Goal: Information Seeking & Learning: Learn about a topic

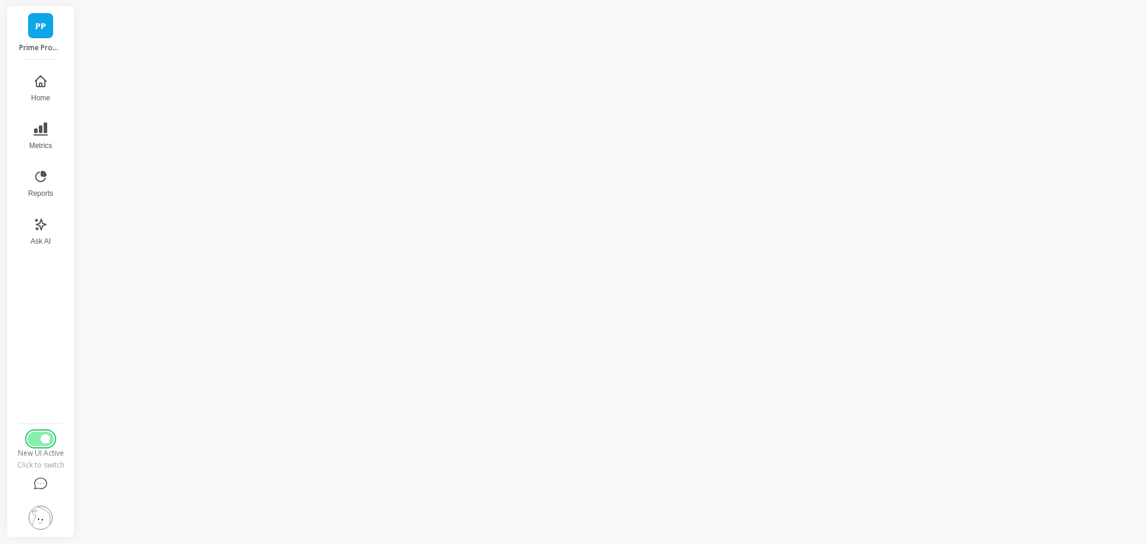
click at [30, 434] on button "Switch to Legacy UI" at bounding box center [40, 439] width 26 height 14
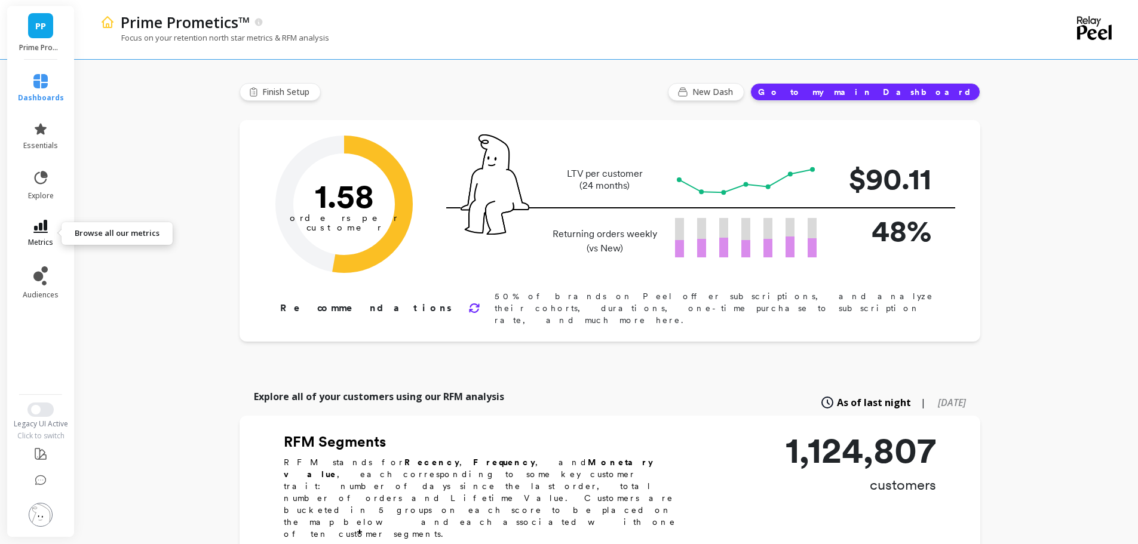
click at [51, 222] on link "metrics" at bounding box center [41, 233] width 46 height 27
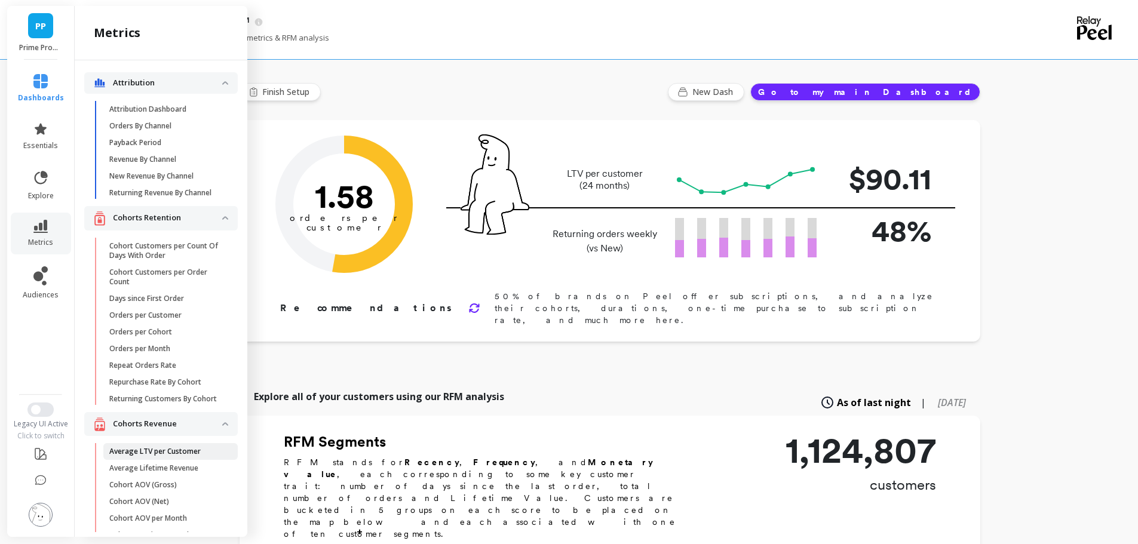
click at [159, 456] on p "Average LTV per Customer" at bounding box center [154, 452] width 91 height 10
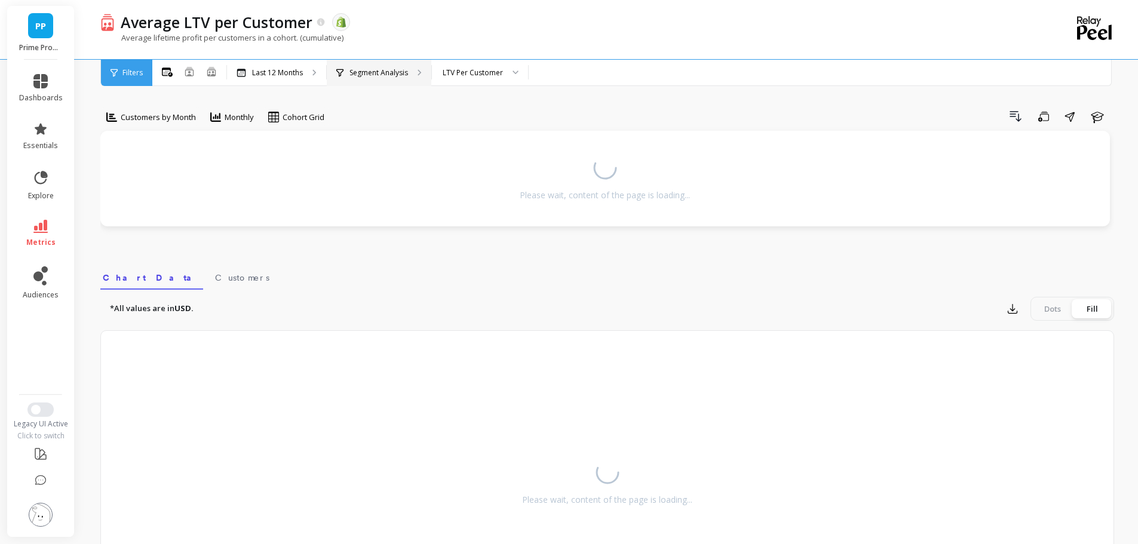
click at [382, 74] on p "Segment Analysis" at bounding box center [378, 73] width 59 height 10
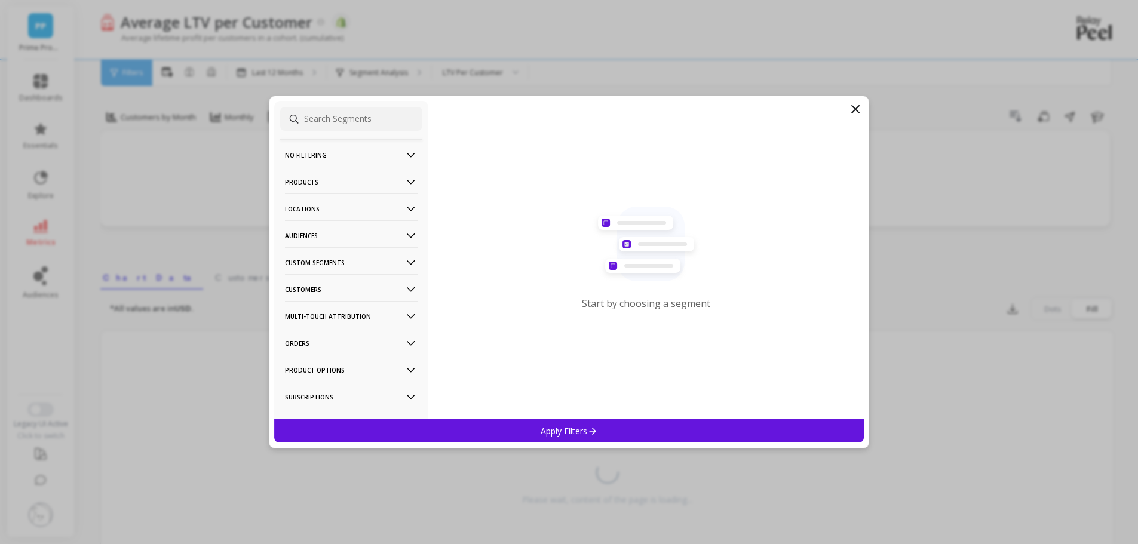
click at [347, 176] on p "Products" at bounding box center [351, 182] width 133 height 30
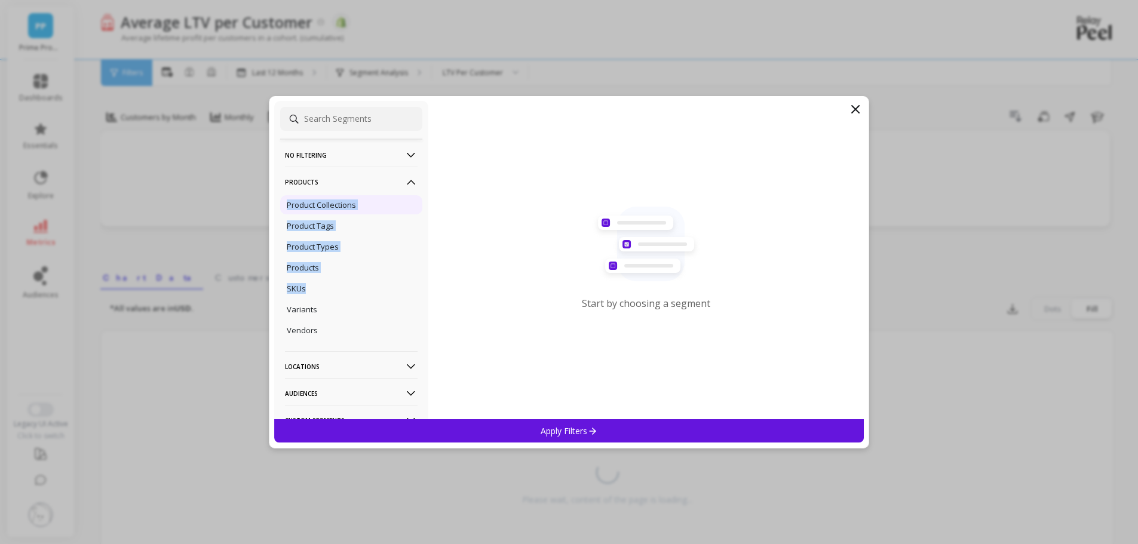
copy ul "Product Collections Product Tags Product Types Products SKUs"
drag, startPoint x: 343, startPoint y: 282, endPoint x: 285, endPoint y: 204, distance: 97.4
click at [285, 204] on ul "Product Collections Product Tags Product Types Products SKUs Variants Vendors" at bounding box center [351, 268] width 142 height 148
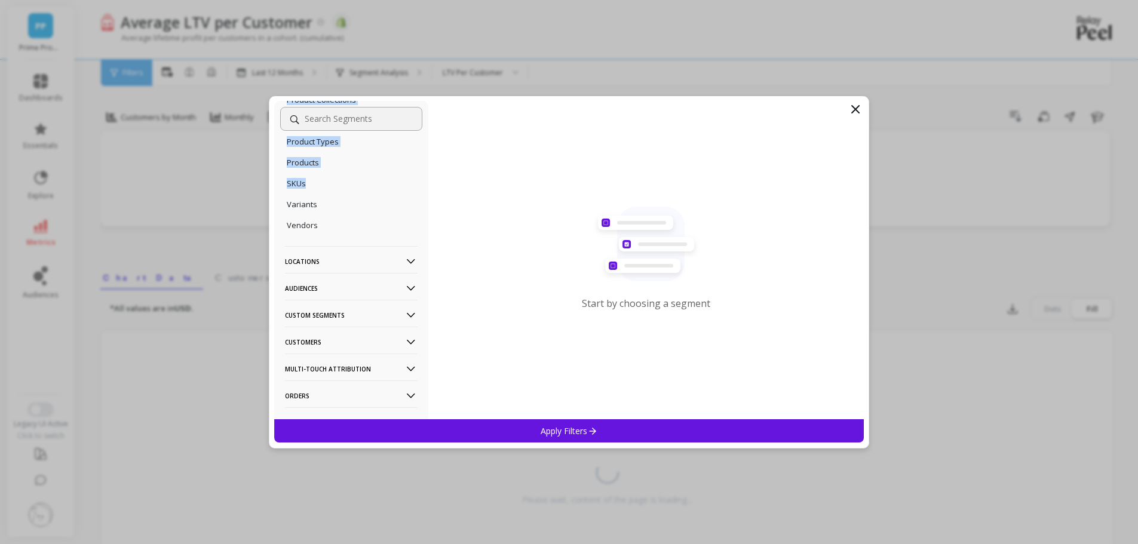
scroll to position [119, 0]
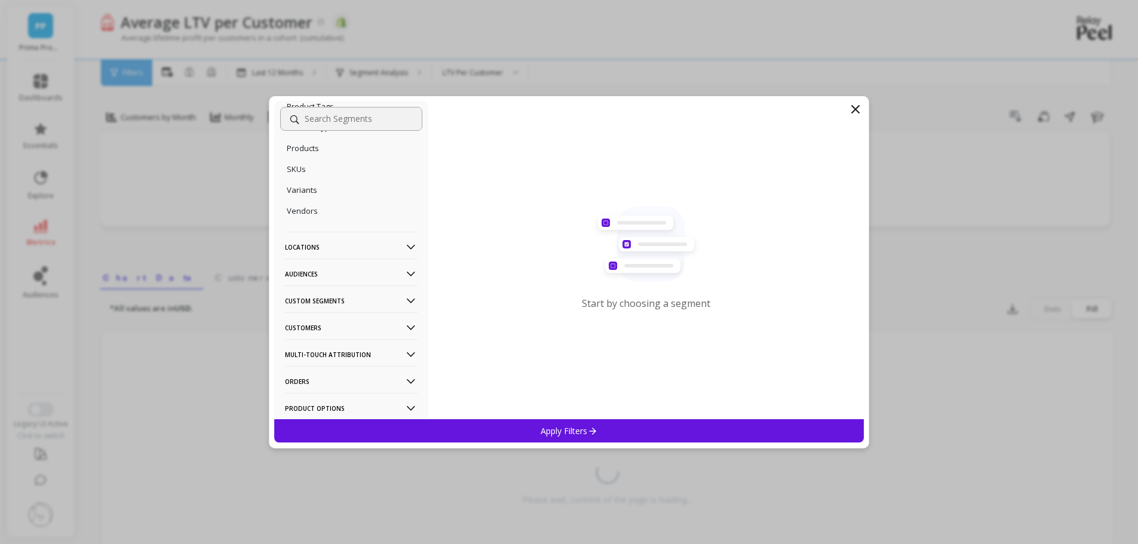
click at [337, 251] on p "Locations" at bounding box center [351, 247] width 133 height 30
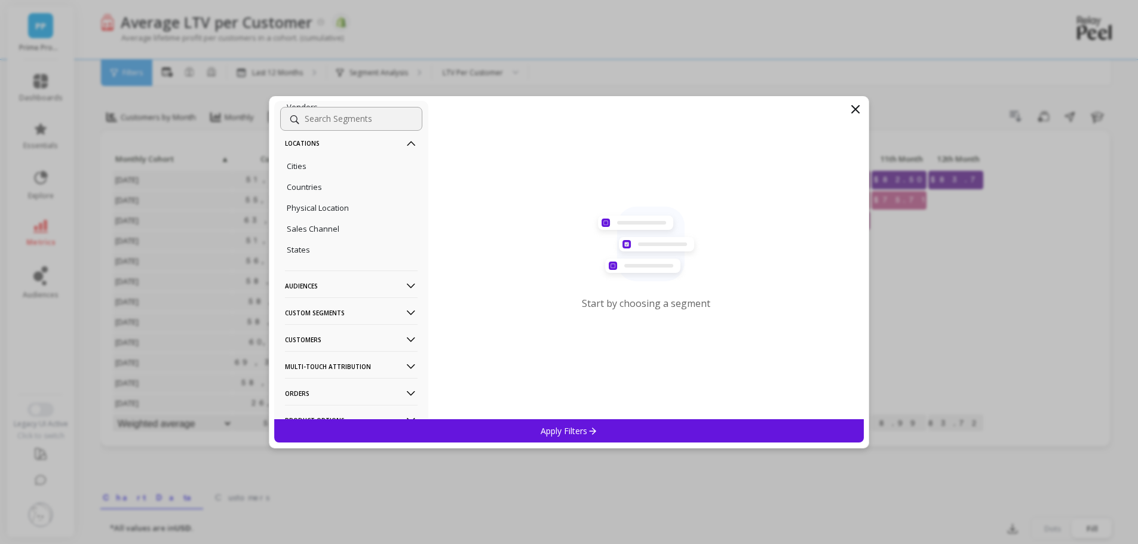
scroll to position [239, 0]
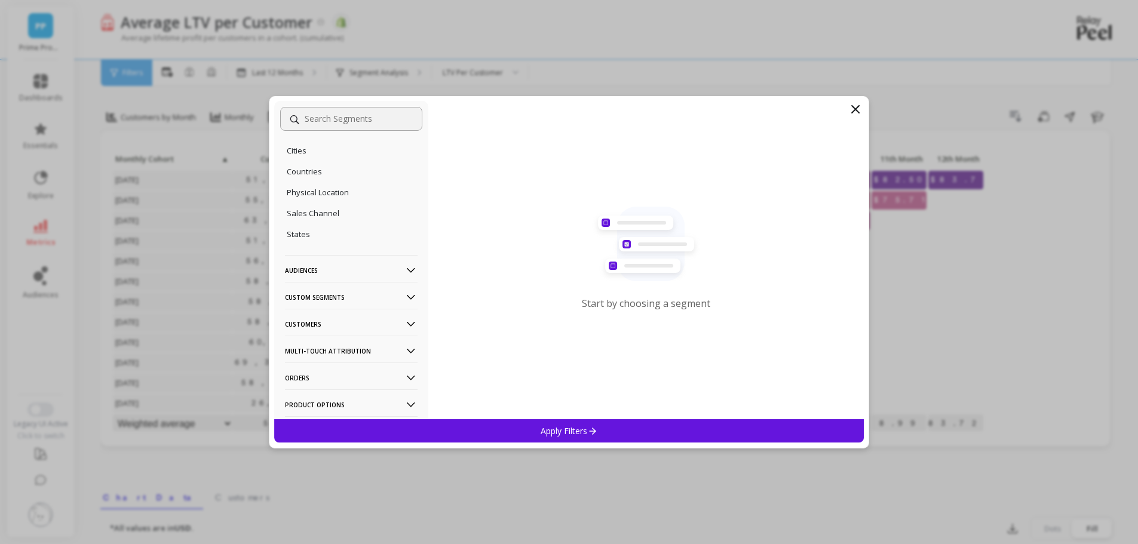
click at [353, 328] on p "Customers" at bounding box center [351, 324] width 133 height 30
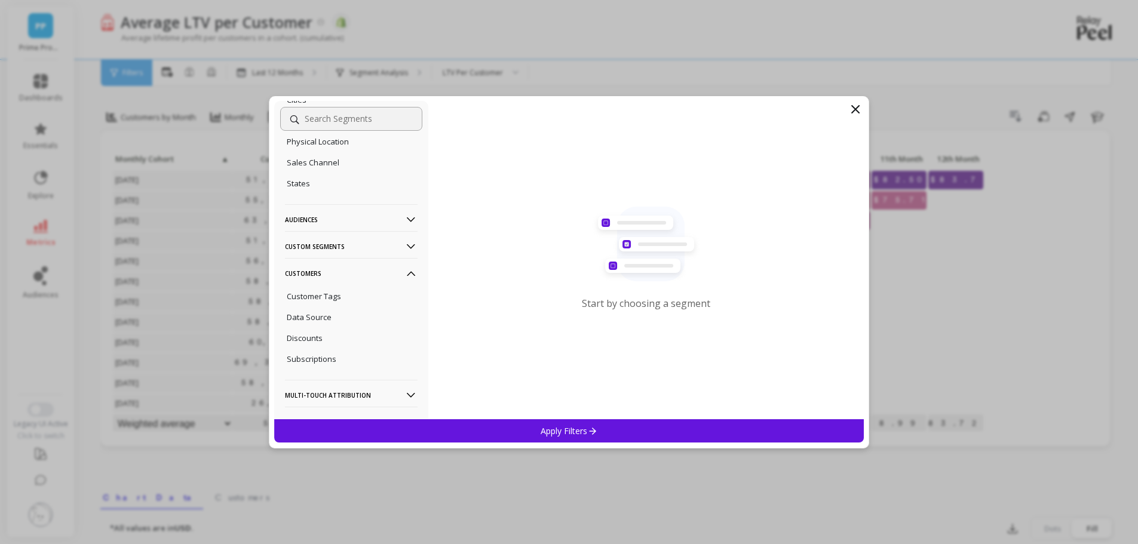
scroll to position [358, 0]
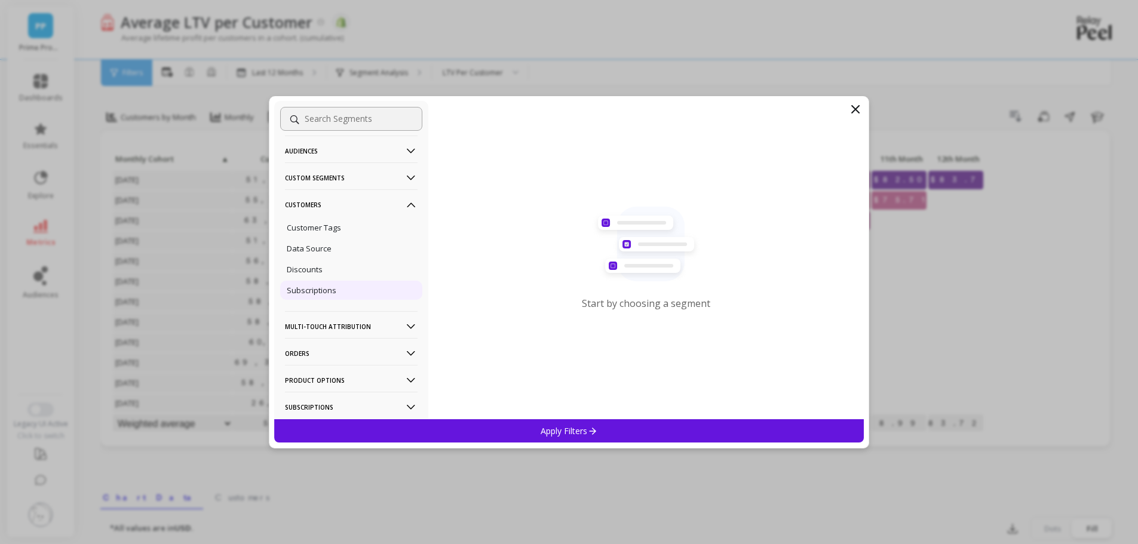
click at [325, 290] on p "Subscriptions" at bounding box center [312, 290] width 50 height 11
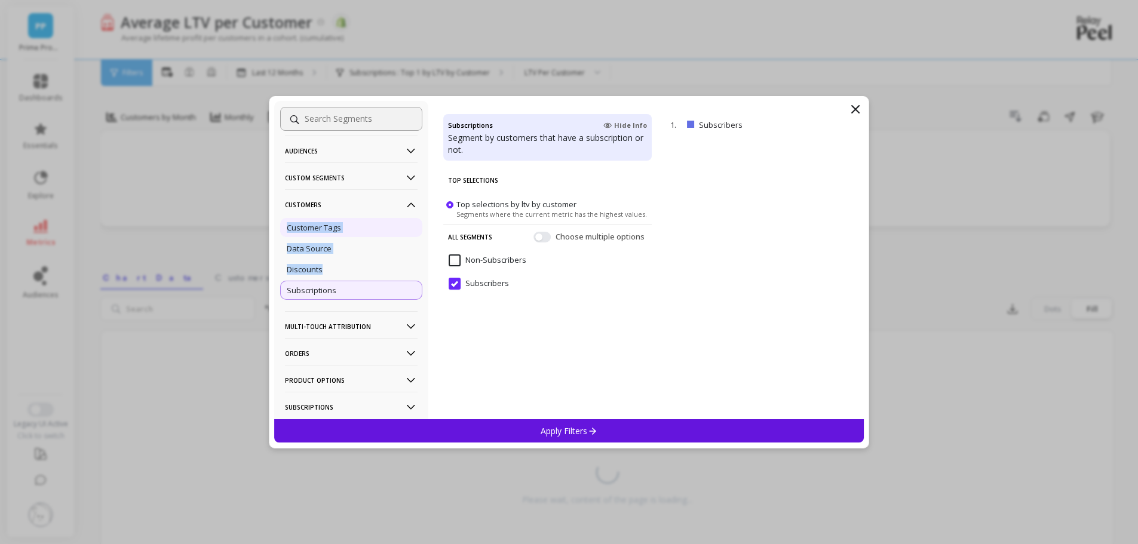
drag, startPoint x: 332, startPoint y: 273, endPoint x: 284, endPoint y: 222, distance: 69.7
click at [284, 222] on ul "Customer Tags Data Source Discounts Subscriptions" at bounding box center [351, 258] width 142 height 85
click at [318, 243] on p "Data Source" at bounding box center [309, 248] width 45 height 11
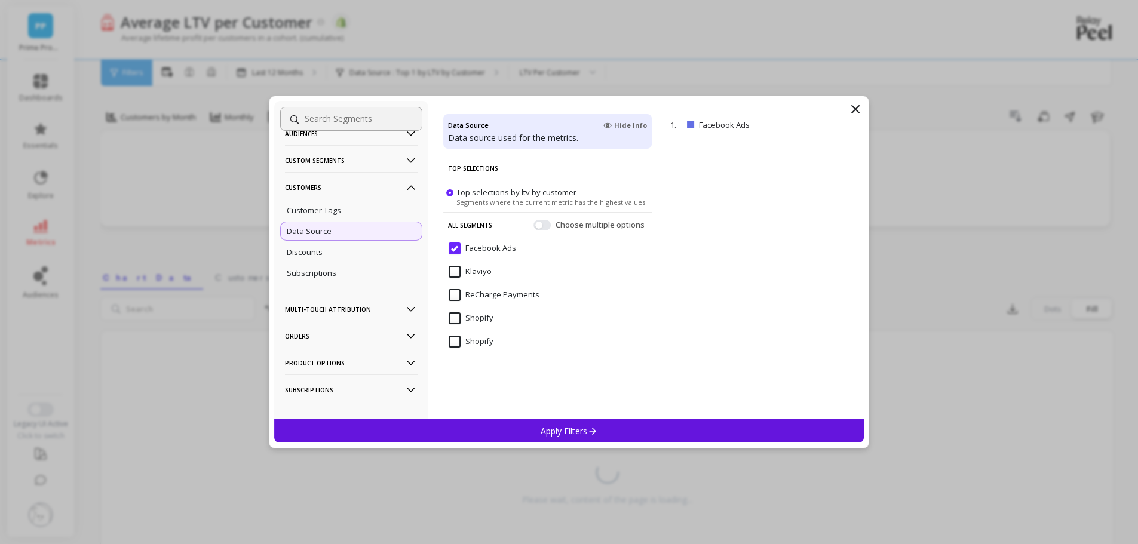
scroll to position [388, 0]
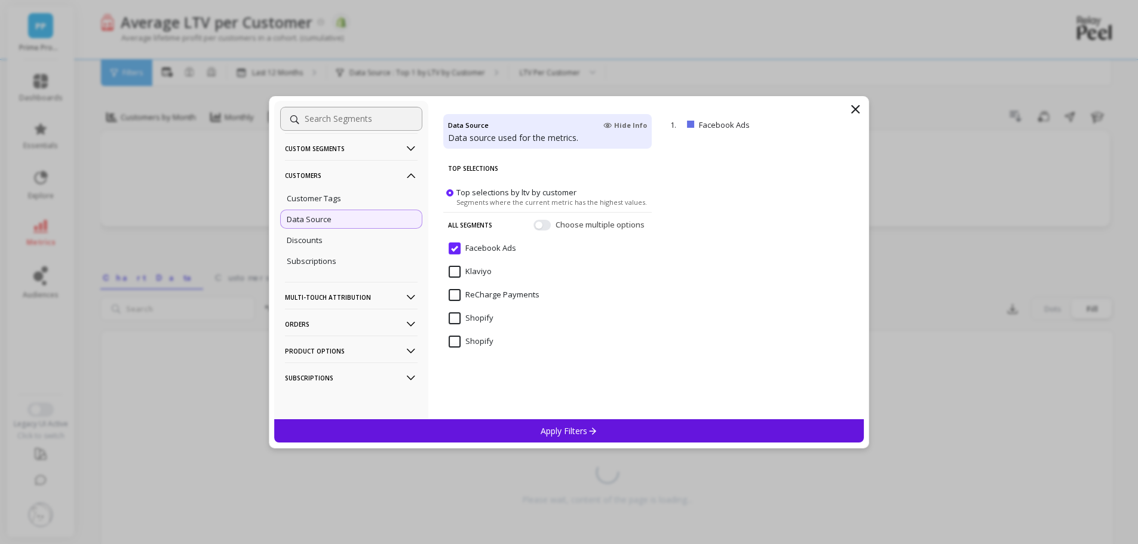
click at [360, 321] on p "Orders" at bounding box center [351, 324] width 133 height 30
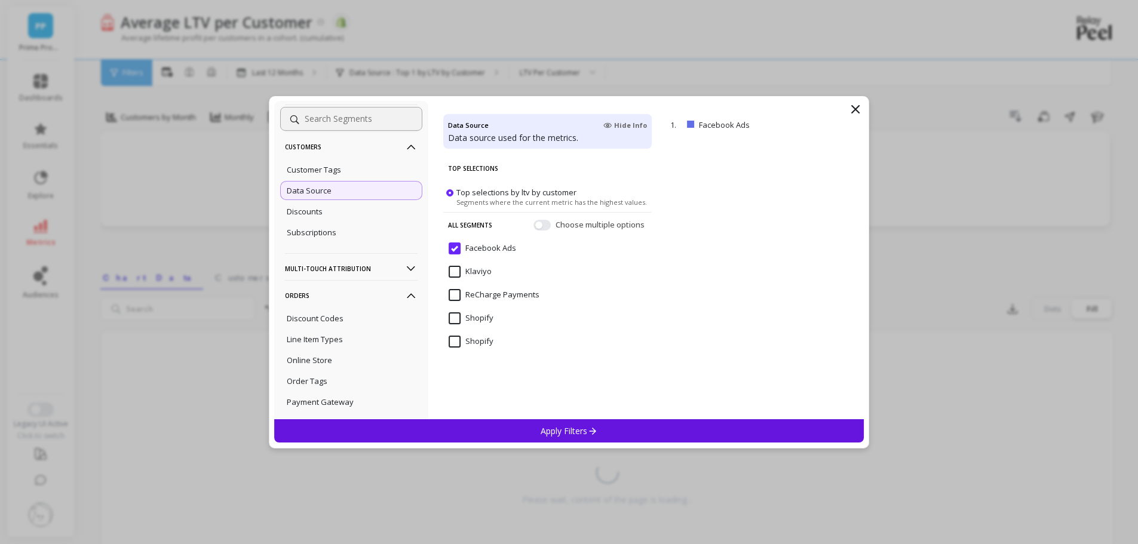
scroll to position [447, 0]
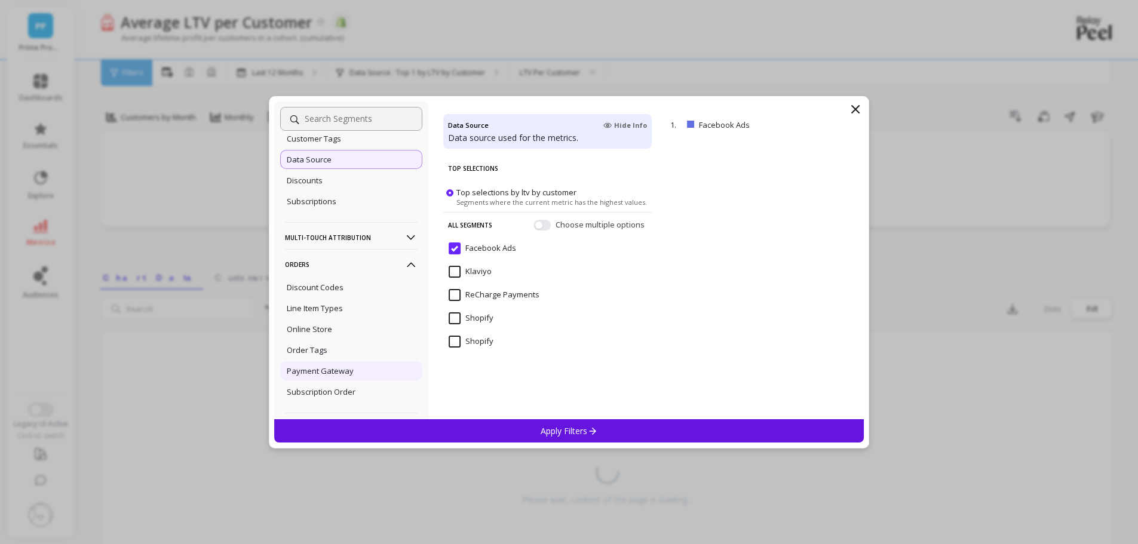
click at [356, 378] on div "Payment Gateway" at bounding box center [351, 370] width 142 height 19
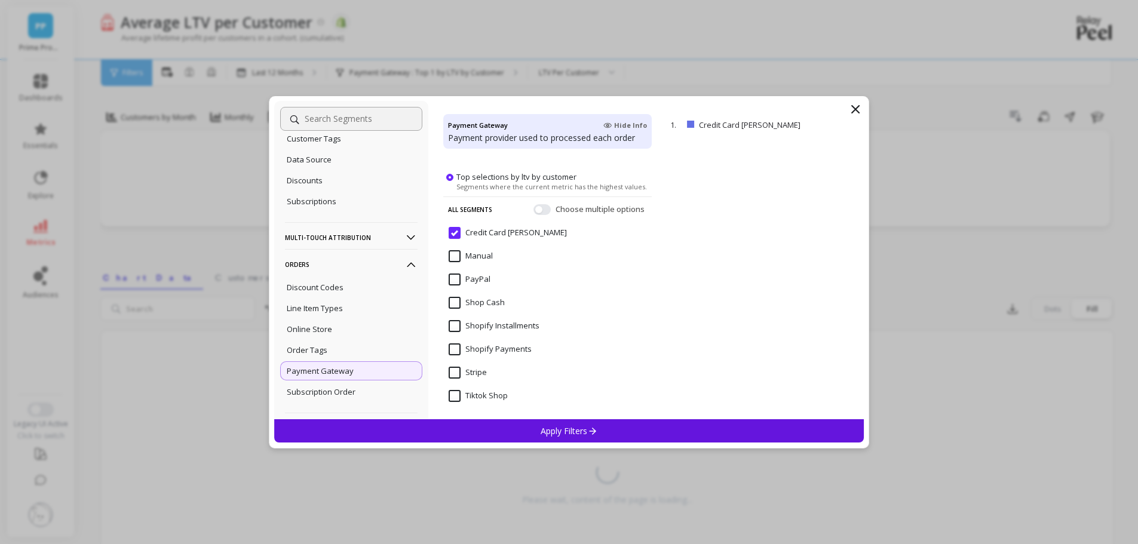
scroll to position [17, 0]
click at [307, 391] on p "Subscription Order" at bounding box center [321, 391] width 69 height 11
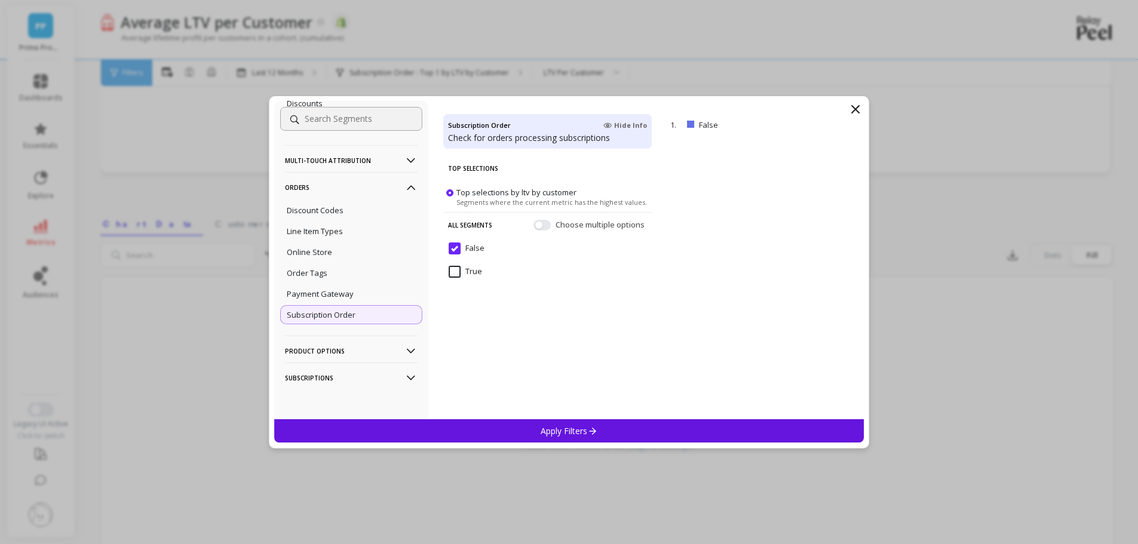
scroll to position [60, 0]
click at [370, 357] on p "Product Options" at bounding box center [351, 351] width 133 height 30
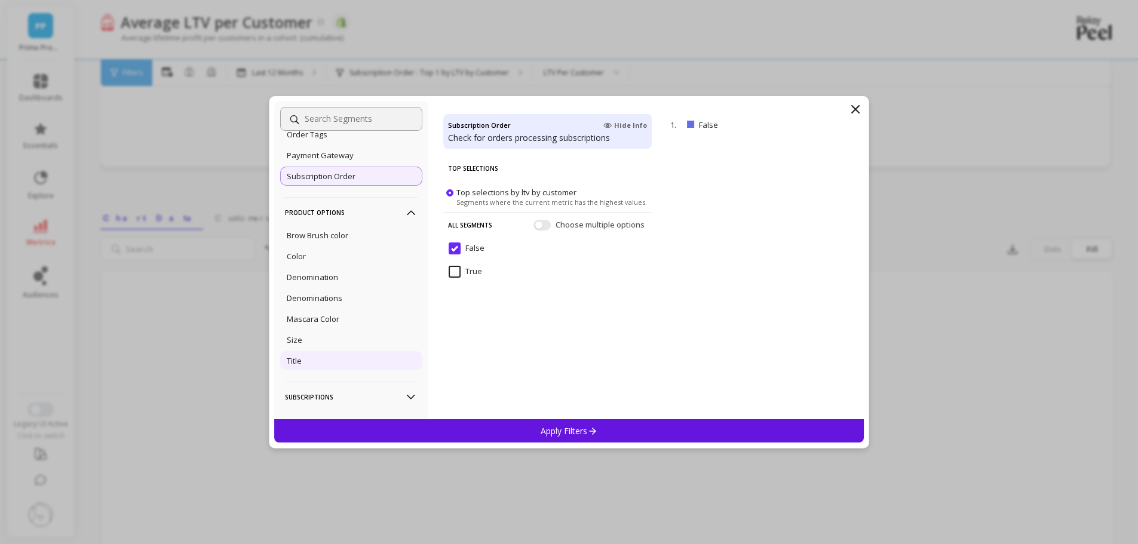
scroll to position [682, 0]
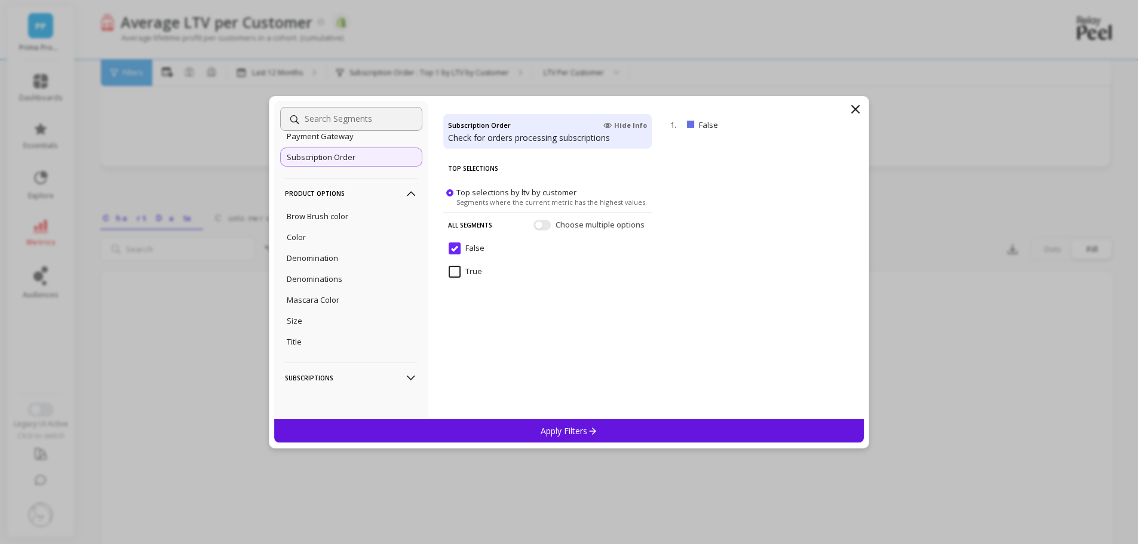
click at [358, 373] on p "Subscriptions" at bounding box center [351, 378] width 133 height 30
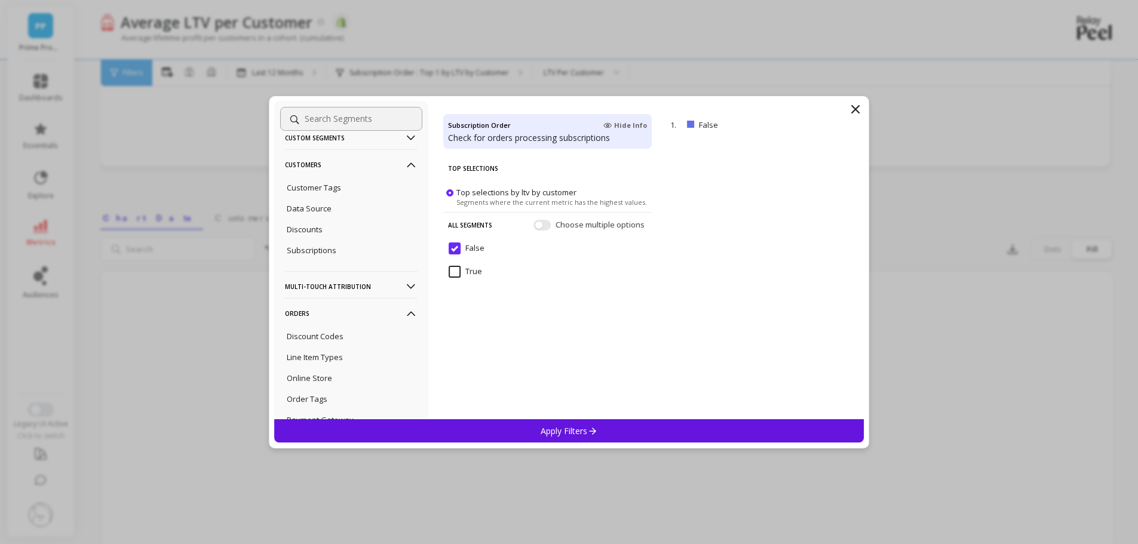
scroll to position [416, 0]
click at [366, 269] on p "Multi-Touch Attribution" at bounding box center [351, 269] width 133 height 30
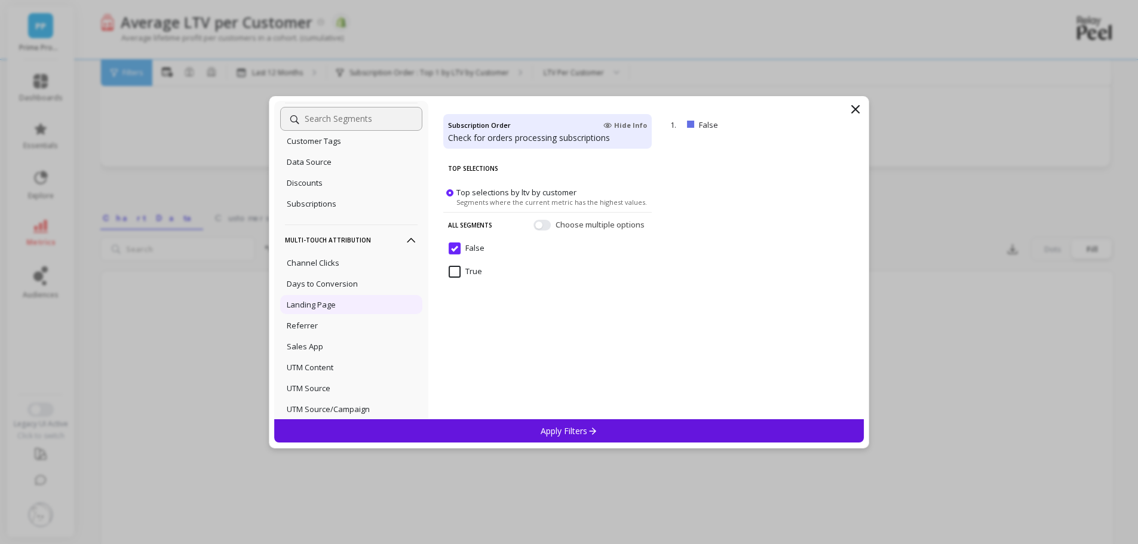
scroll to position [535, 0]
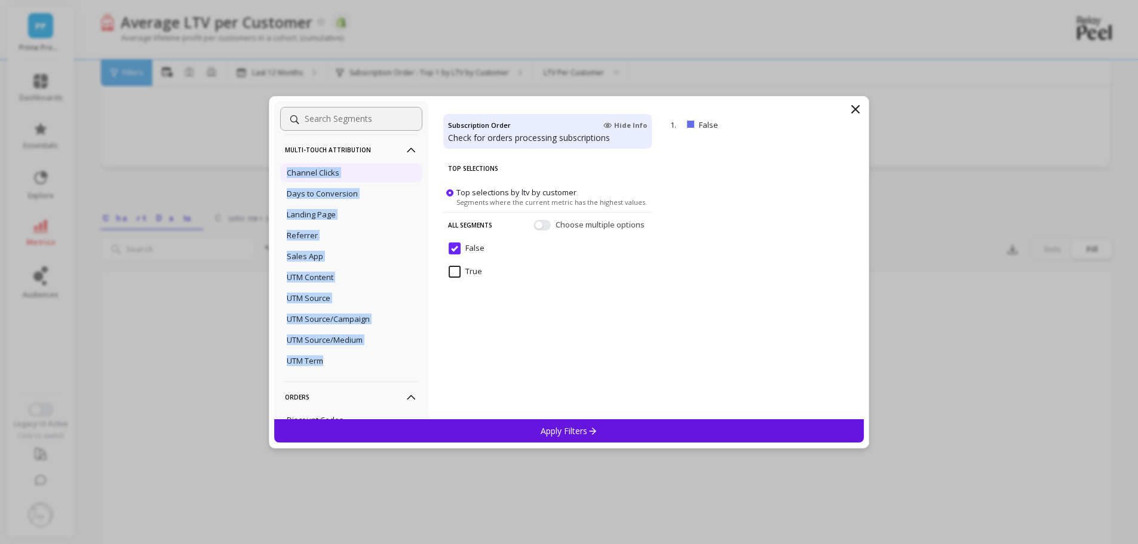
copy ul "Channel Clicks Days to Conversion Landing Page Referrer Sales App UTM Content U…"
drag, startPoint x: 348, startPoint y: 364, endPoint x: 286, endPoint y: 174, distance: 199.1
click at [286, 174] on ul "Channel Clicks Days to Conversion Landing Page Referrer Sales App UTM Content U…" at bounding box center [351, 266] width 142 height 211
click at [367, 238] on div "Referrer" at bounding box center [351, 235] width 142 height 19
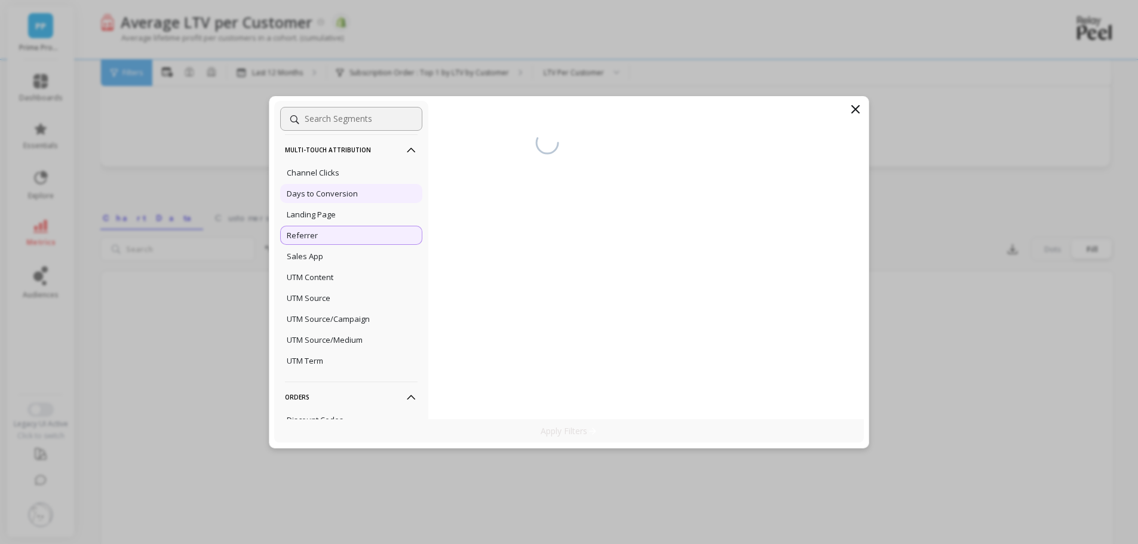
click at [343, 194] on p "Days to Conversion" at bounding box center [322, 193] width 71 height 11
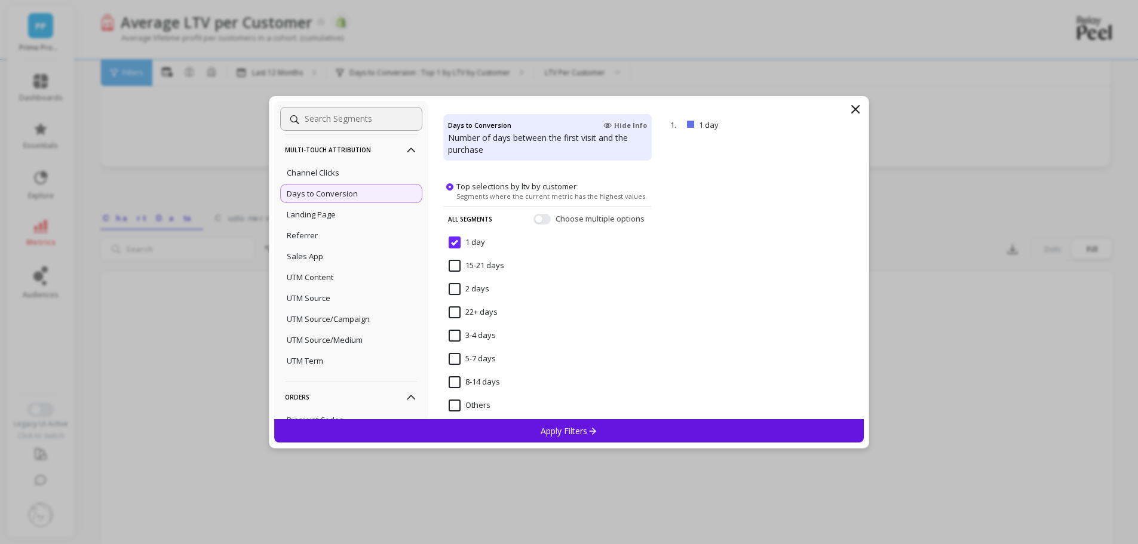
scroll to position [29, 0]
